Goal: Task Accomplishment & Management: Manage account settings

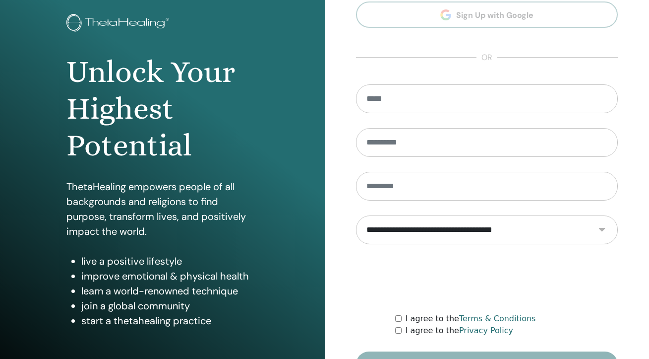
scroll to position [118, 0]
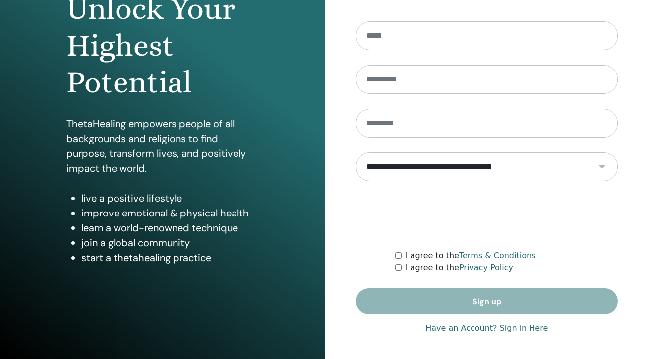
click at [494, 326] on link "Have an Account? Sign in Here" at bounding box center [487, 328] width 123 height 12
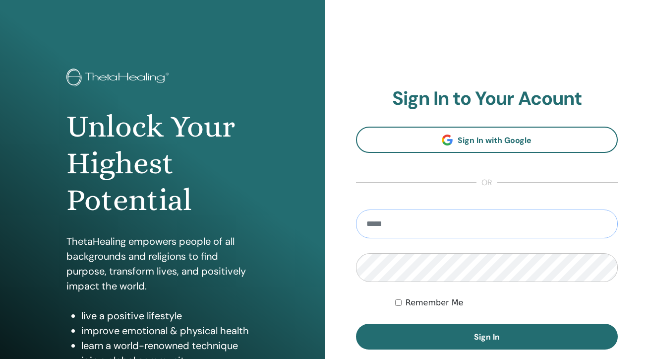
click at [487, 223] on input "email" at bounding box center [487, 223] width 262 height 29
type input "**********"
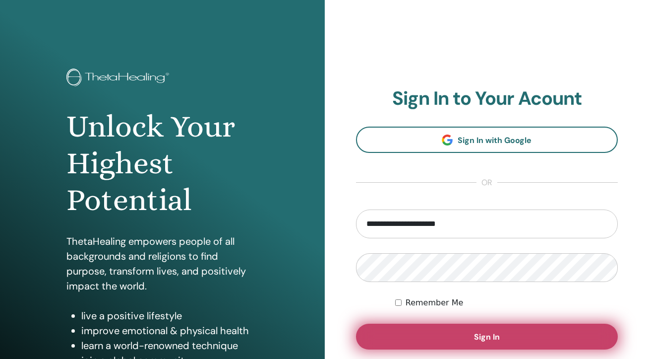
click at [493, 329] on button "Sign In" at bounding box center [487, 336] width 262 height 26
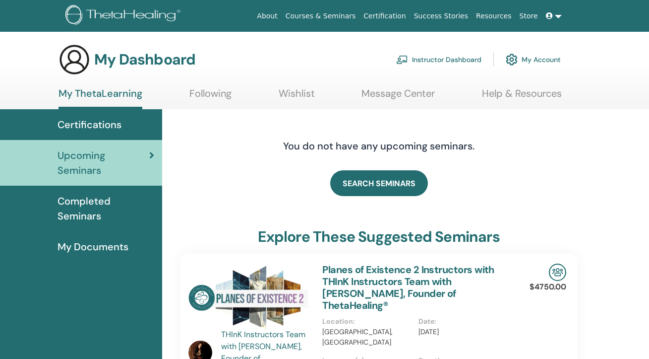
click at [463, 55] on link "Instructor Dashboard" at bounding box center [438, 60] width 85 height 22
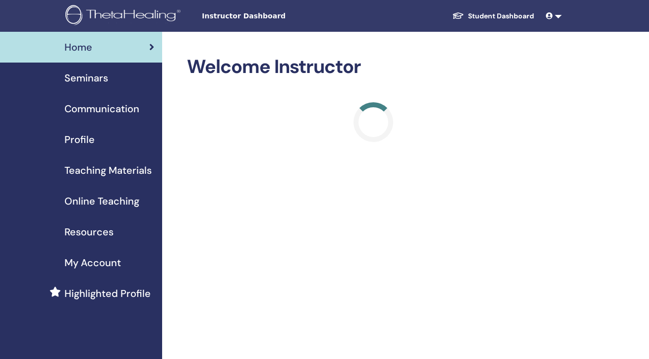
click at [115, 77] on div "Seminars" at bounding box center [81, 77] width 146 height 15
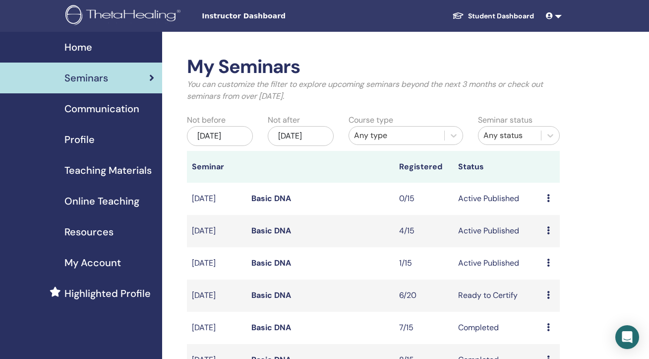
click at [280, 268] on link "Basic DNA" at bounding box center [271, 262] width 40 height 10
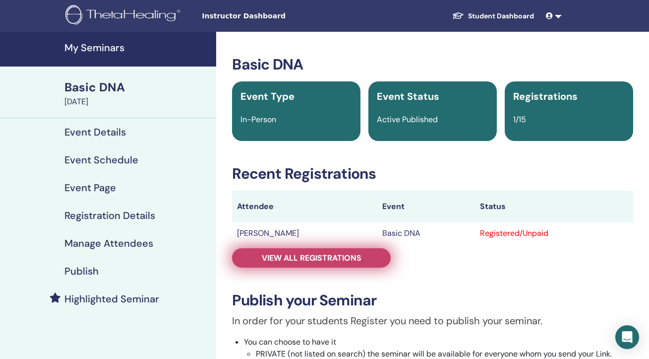
click at [353, 255] on span "View all registrations" at bounding box center [312, 257] width 100 height 10
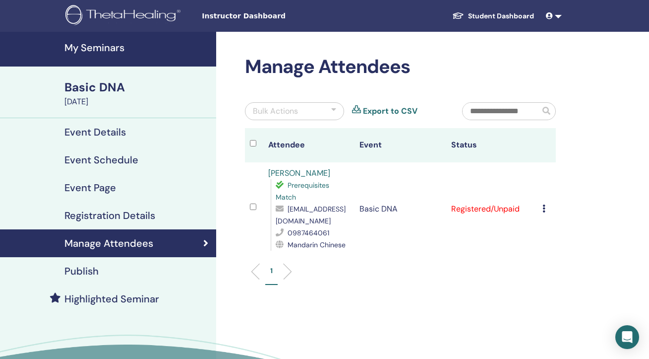
click at [545, 204] on icon at bounding box center [544, 208] width 3 height 8
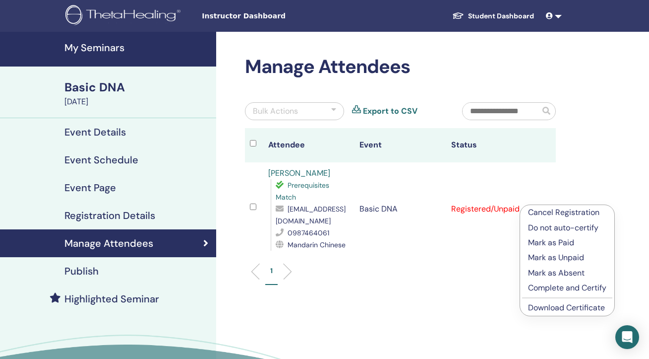
click at [553, 309] on link "Download Certificate" at bounding box center [566, 307] width 77 height 10
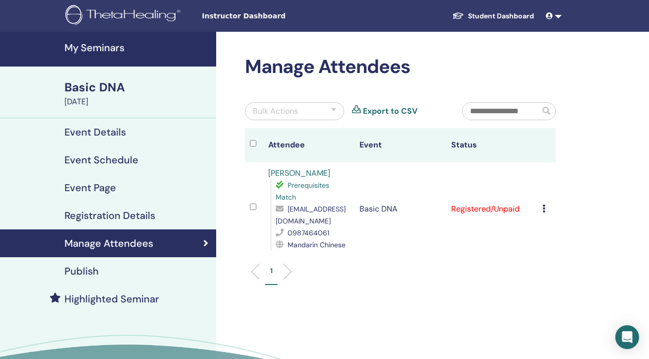
click at [548, 205] on div "Cancel Registration Do not auto-certify Mark as Paid Mark as Unpaid Mark as Abs…" at bounding box center [547, 209] width 8 height 12
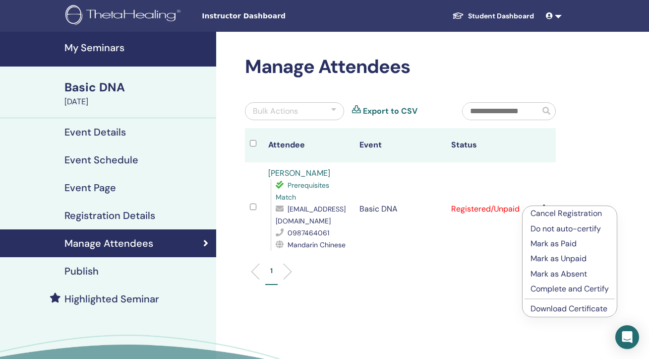
click at [547, 243] on p "Mark as Paid" at bounding box center [570, 244] width 78 height 12
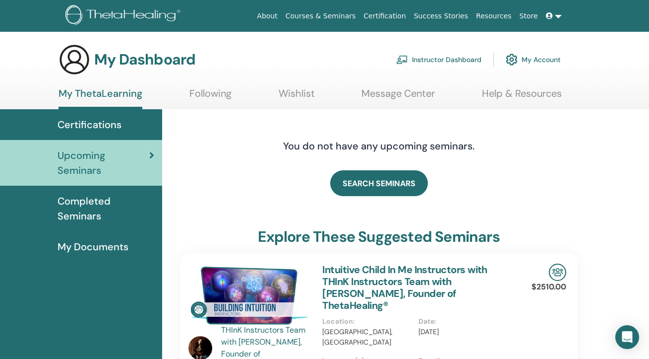
click at [462, 61] on link "Instructor Dashboard" at bounding box center [438, 60] width 85 height 22
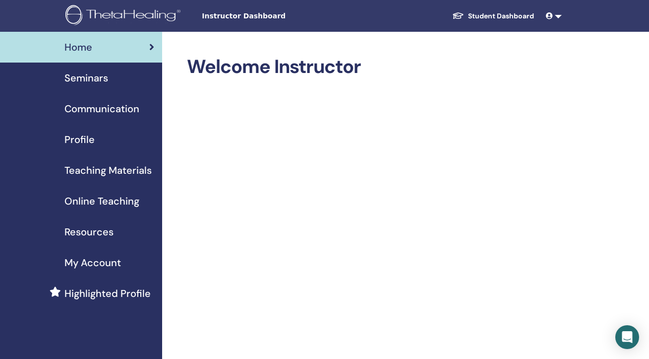
click at [114, 84] on div "Seminars" at bounding box center [81, 77] width 146 height 15
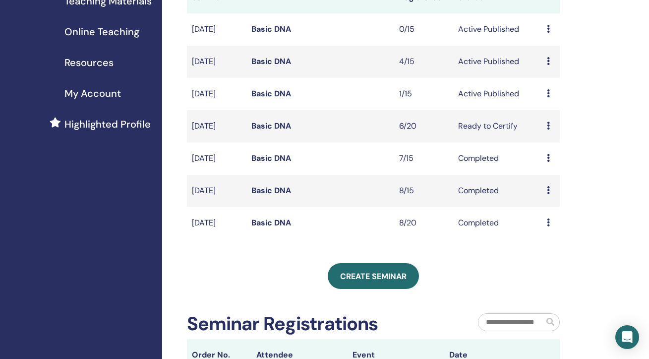
scroll to position [181, 0]
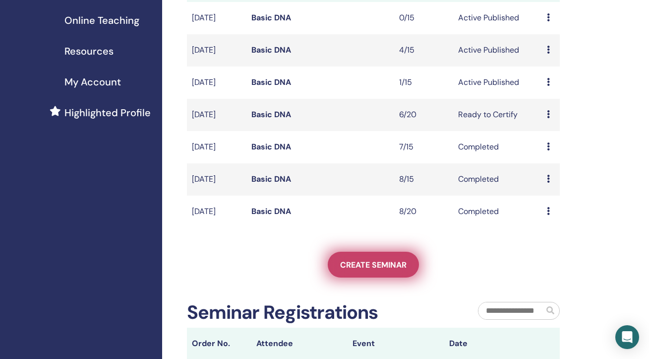
click at [372, 277] on link "Create seminar" at bounding box center [373, 264] width 91 height 26
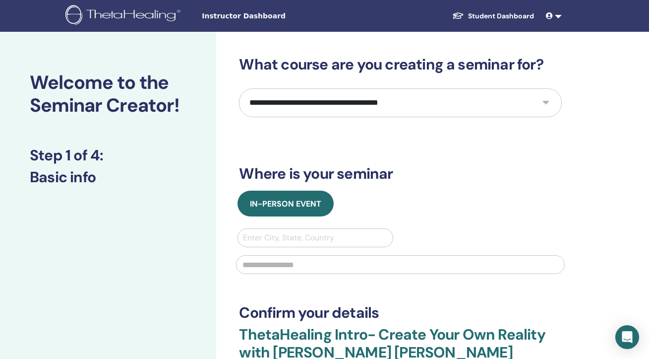
click at [416, 110] on select "**********" at bounding box center [400, 102] width 323 height 29
